Goal: Information Seeking & Learning: Learn about a topic

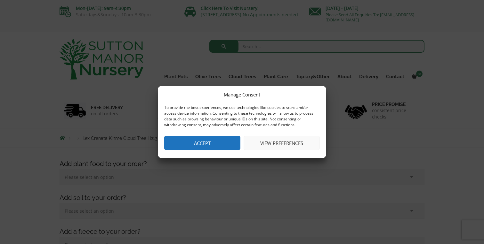
click at [213, 144] on button "Accept" at bounding box center [202, 143] width 76 height 14
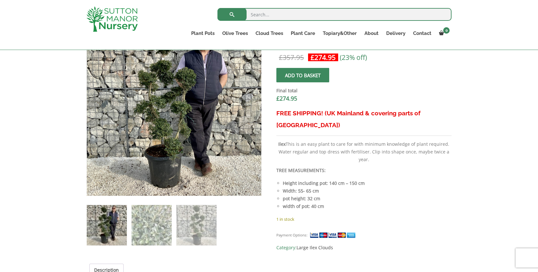
scroll to position [233, 0]
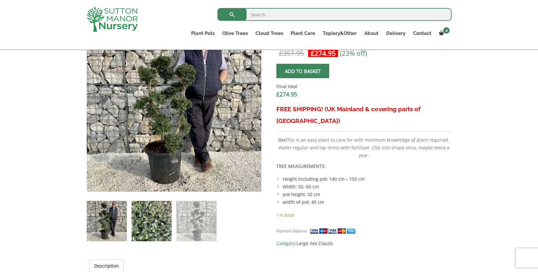
click at [151, 232] on img at bounding box center [152, 221] width 40 height 40
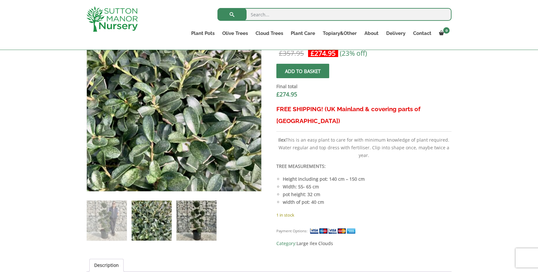
click at [191, 226] on img at bounding box center [196, 220] width 40 height 40
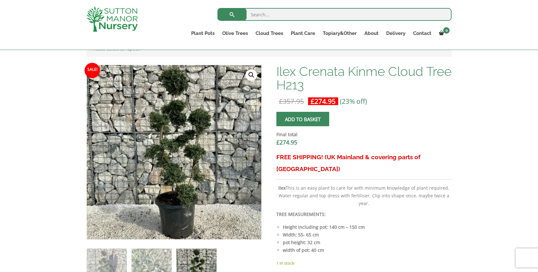
scroll to position [204, 0]
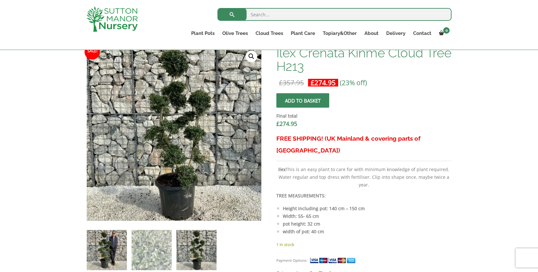
click at [98, 244] on img at bounding box center [107, 250] width 40 height 40
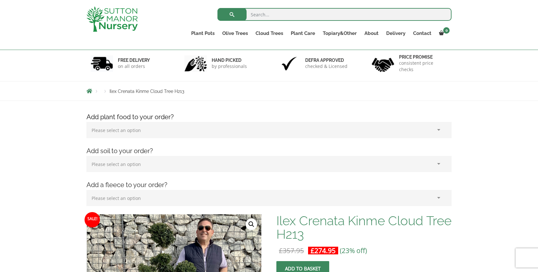
scroll to position [0, 0]
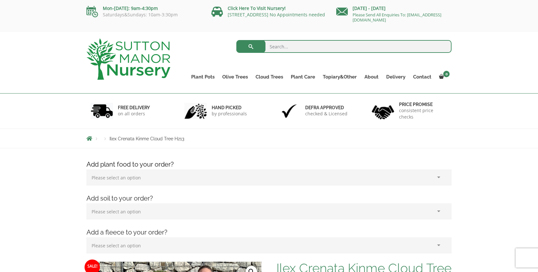
click at [294, 46] on input "search" at bounding box center [343, 46] width 215 height 13
type input "ilex crenata"
click at [236, 40] on button "submit" at bounding box center [250, 46] width 29 height 13
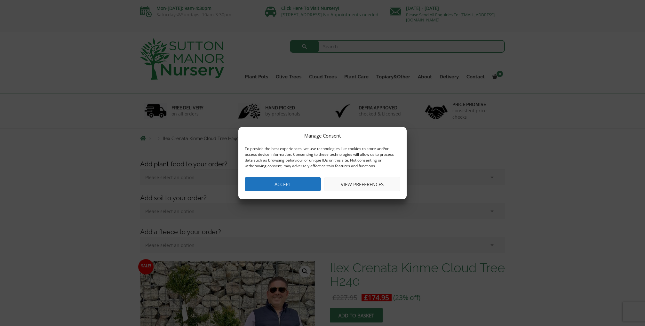
click at [290, 182] on button "Accept" at bounding box center [283, 184] width 76 height 14
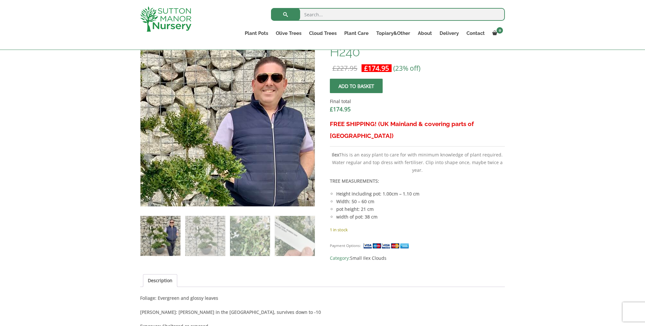
scroll to position [282, 0]
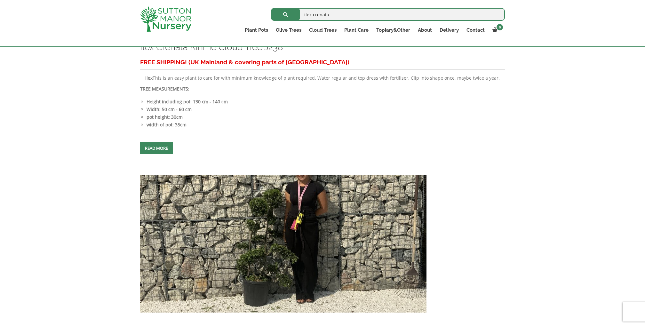
scroll to position [1734, 0]
